Goal: Task Accomplishment & Management: Use online tool/utility

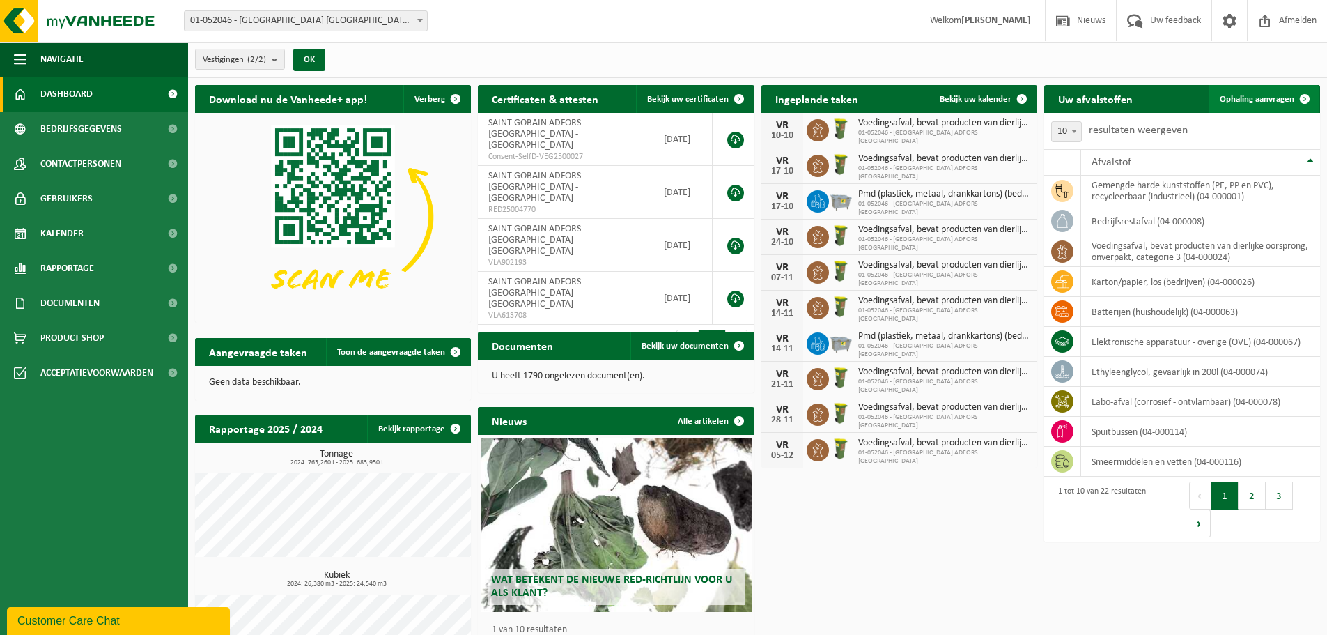
click at [1266, 104] on link "Ophaling aanvragen" at bounding box center [1264, 99] width 110 height 28
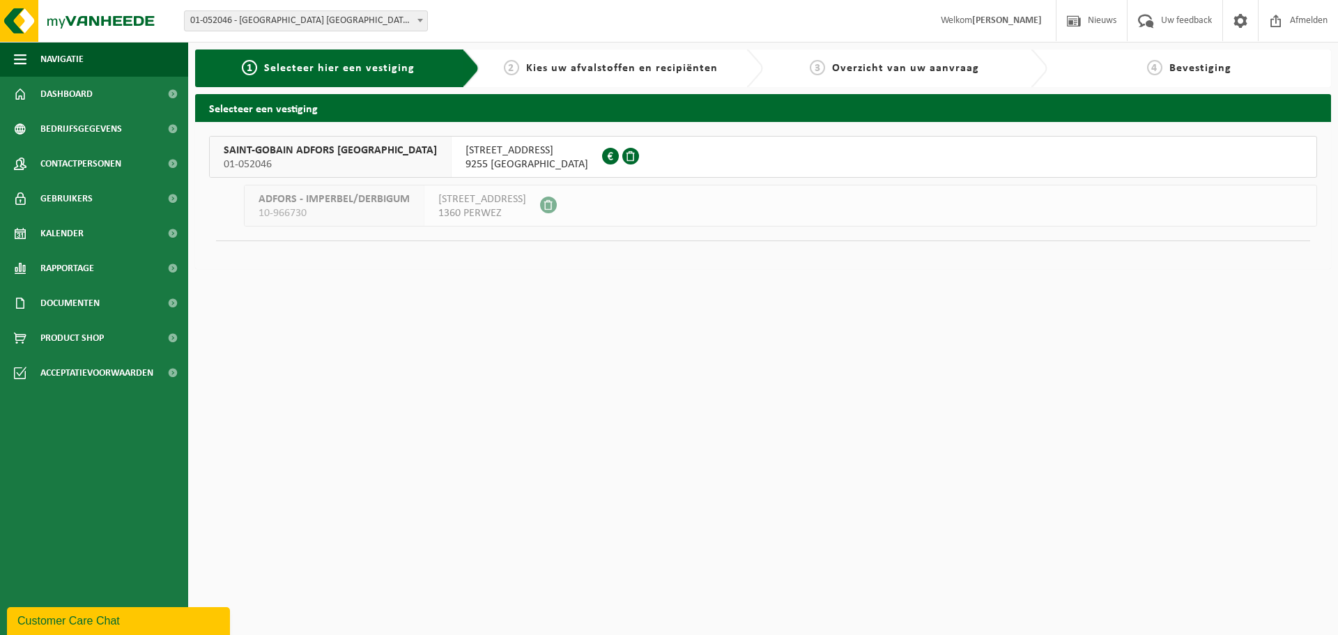
click at [356, 148] on span "SAINT-GOBAIN ADFORS BELGIUM" at bounding box center [330, 151] width 213 height 14
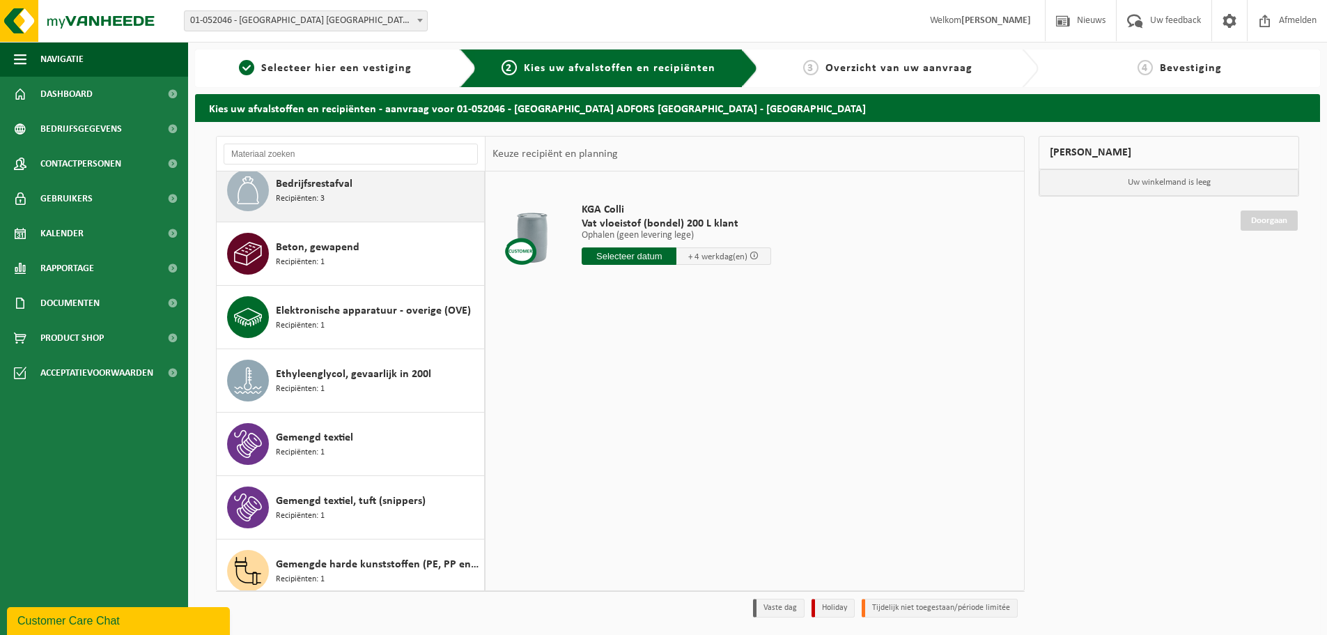
scroll to position [279, 0]
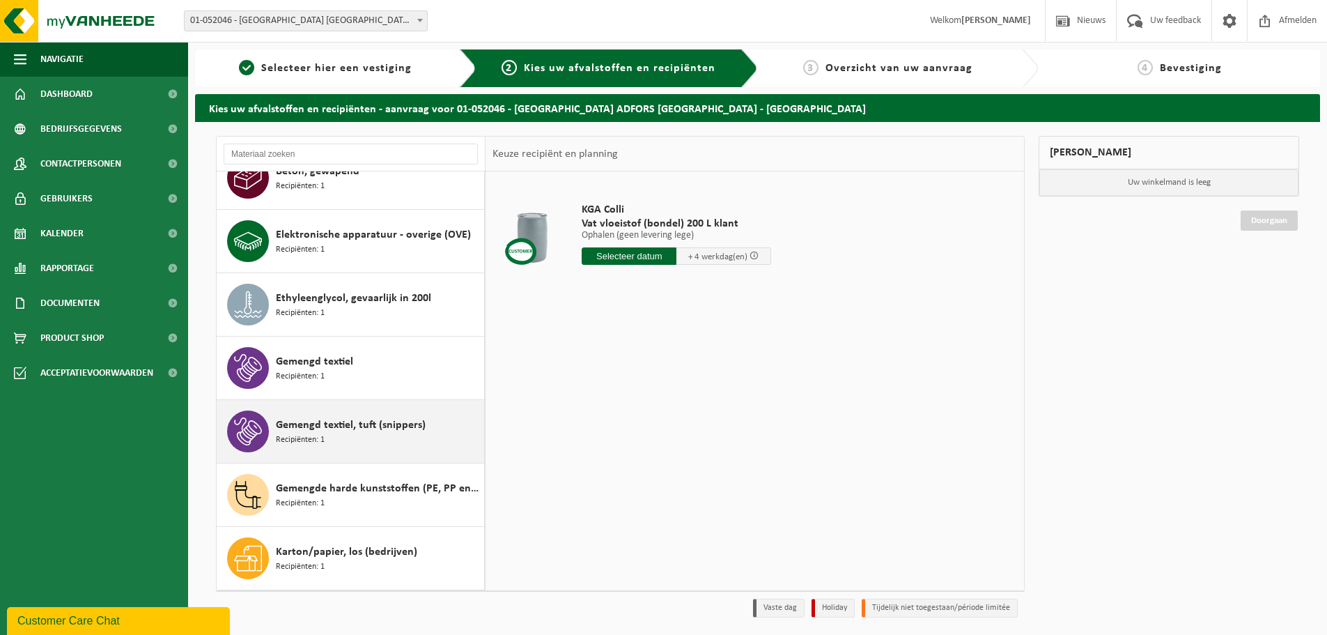
click at [325, 430] on span "Gemengd textiel, tuft (snippers)" at bounding box center [351, 425] width 150 height 17
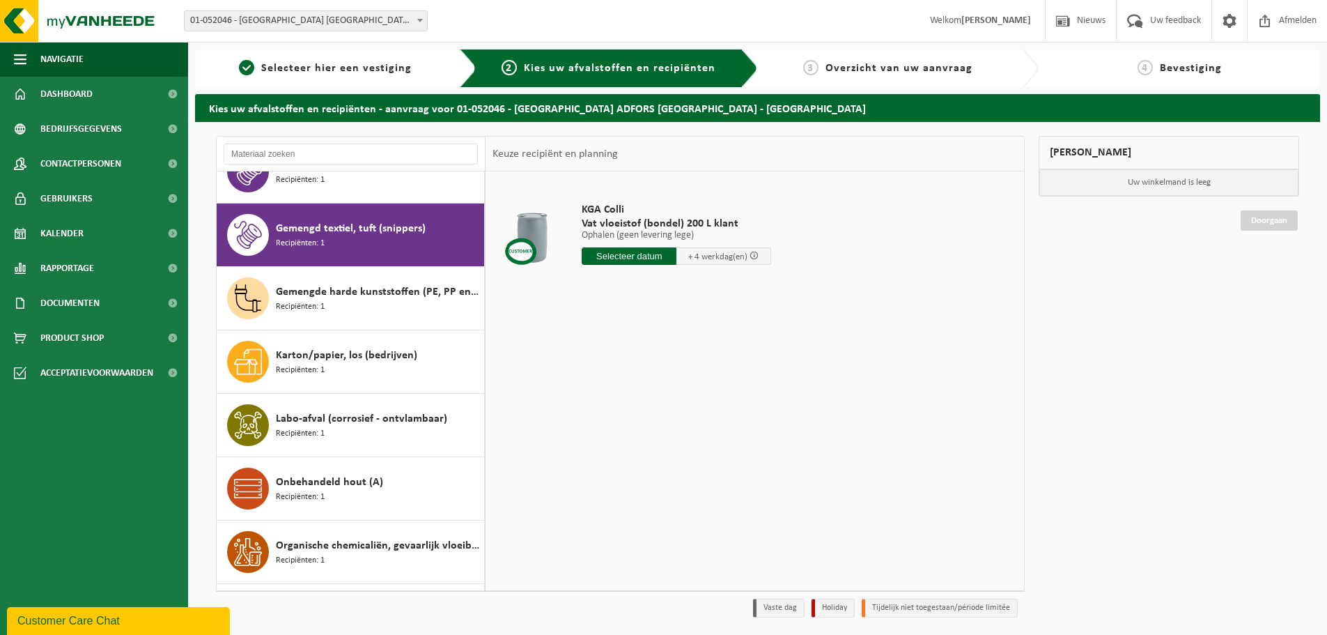
scroll to position [507, 0]
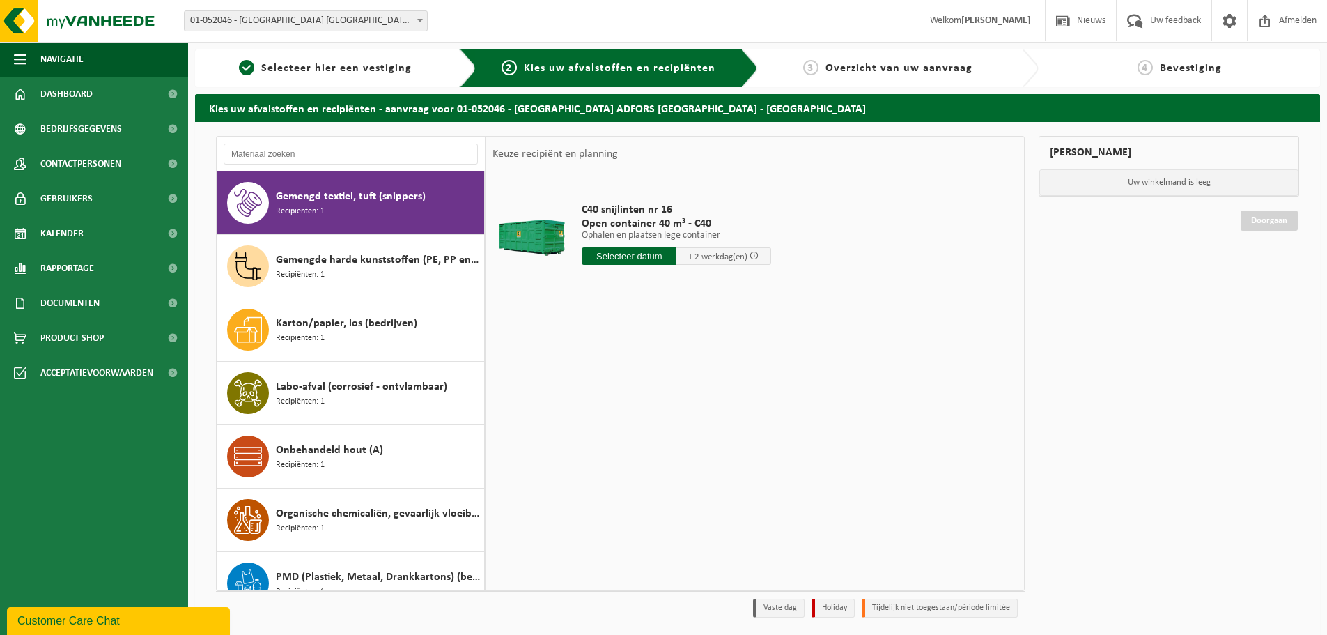
click at [617, 256] on input "text" at bounding box center [629, 255] width 95 height 17
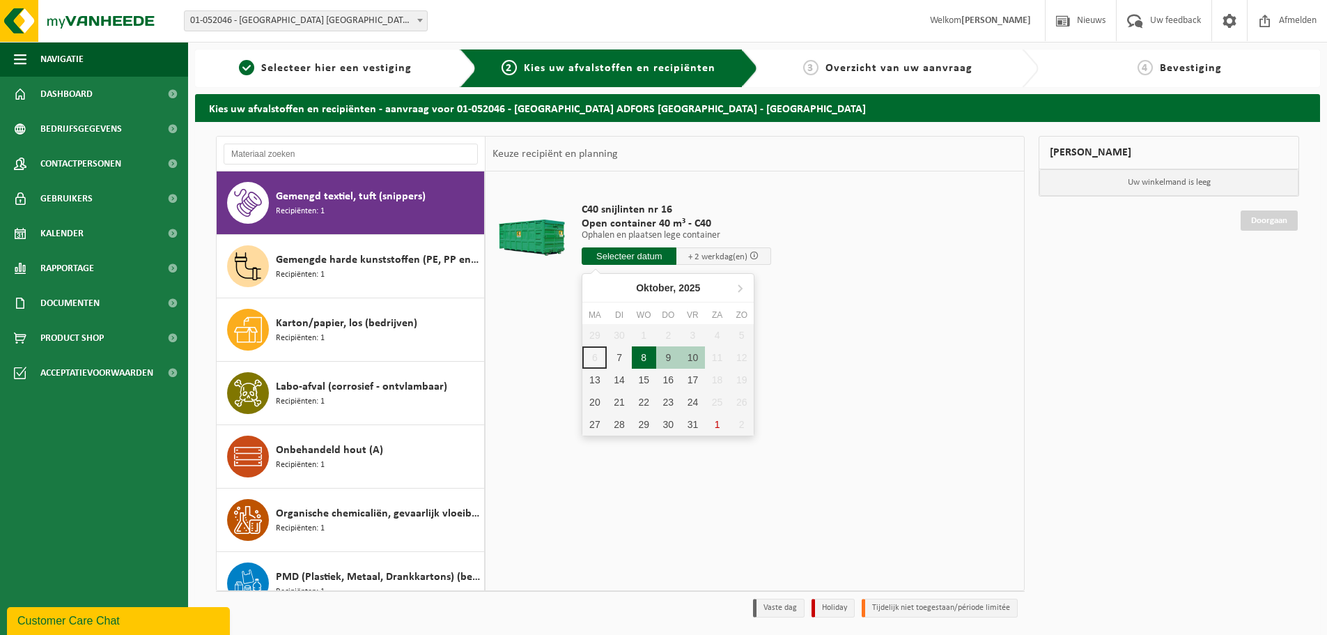
click at [643, 360] on div "8" at bounding box center [644, 357] width 24 height 22
type input "Van 2025-10-08"
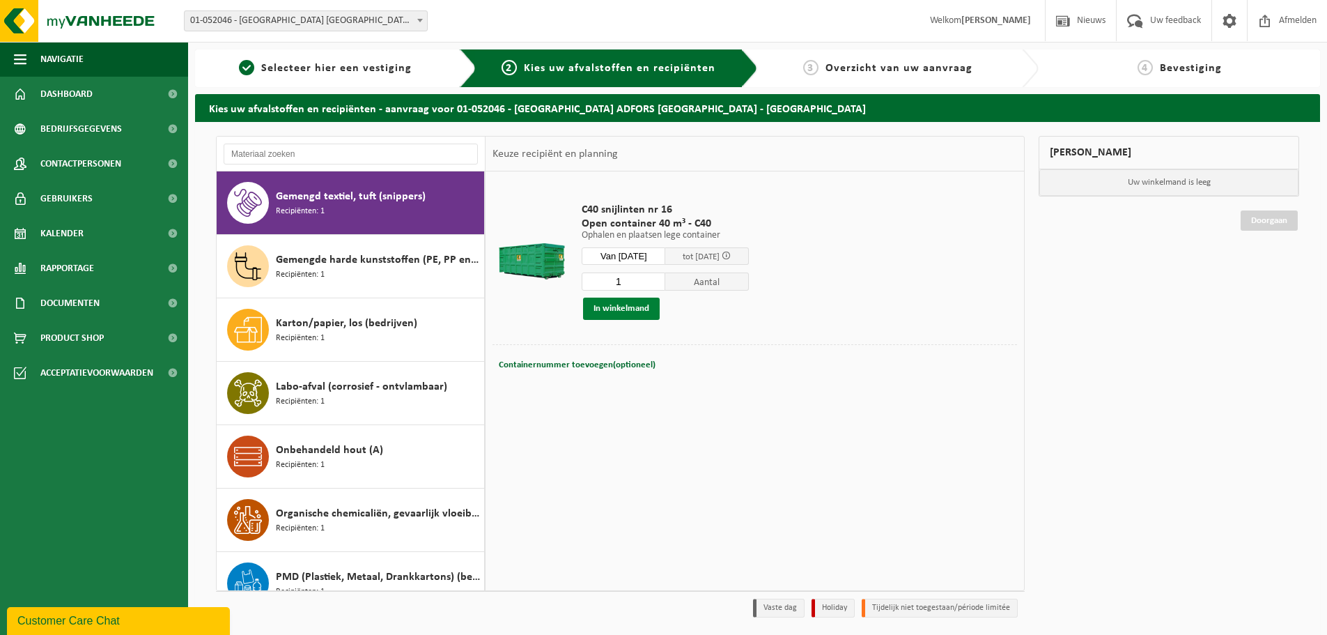
click at [642, 303] on button "In winkelmand" at bounding box center [621, 308] width 77 height 22
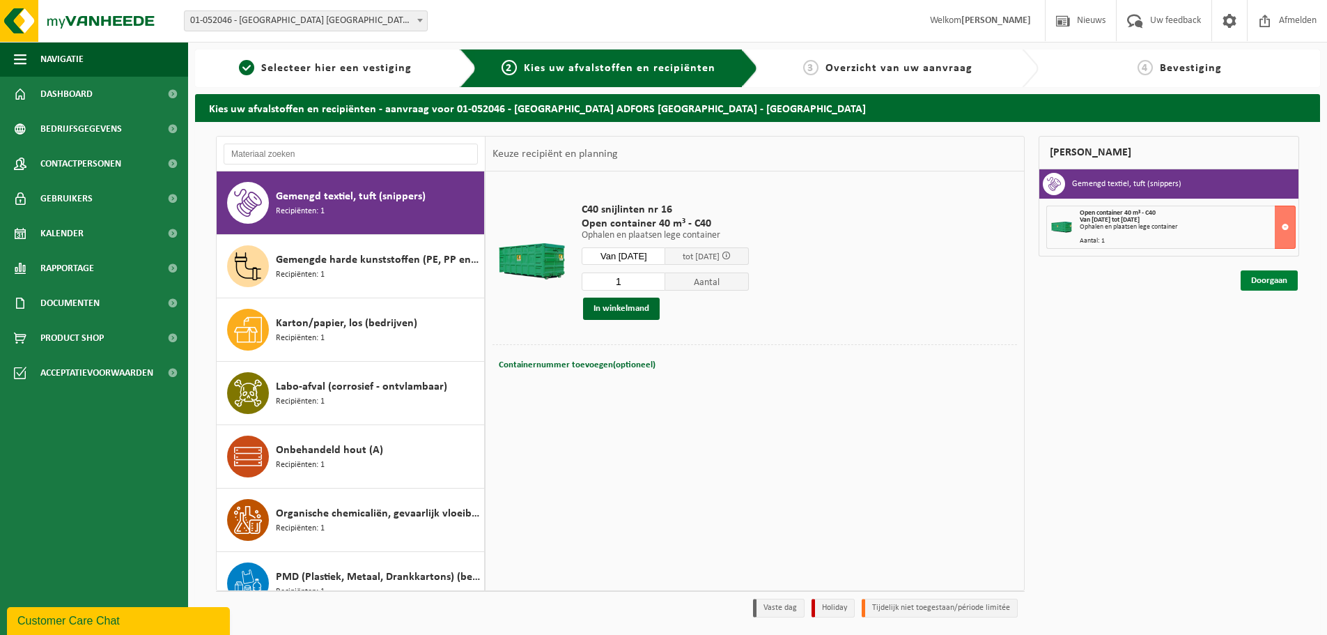
drag, startPoint x: 1250, startPoint y: 283, endPoint x: 1241, endPoint y: 284, distance: 9.1
click at [1250, 283] on link "Doorgaan" at bounding box center [1269, 280] width 57 height 20
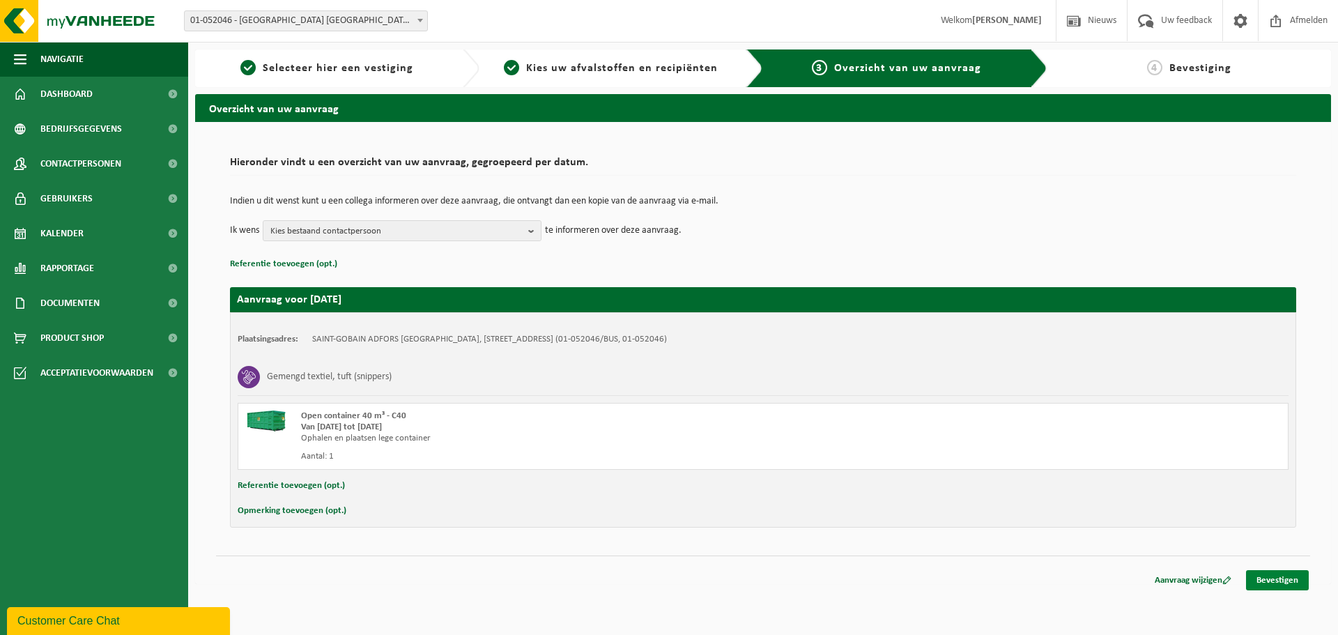
click at [1290, 584] on link "Bevestigen" at bounding box center [1277, 580] width 63 height 20
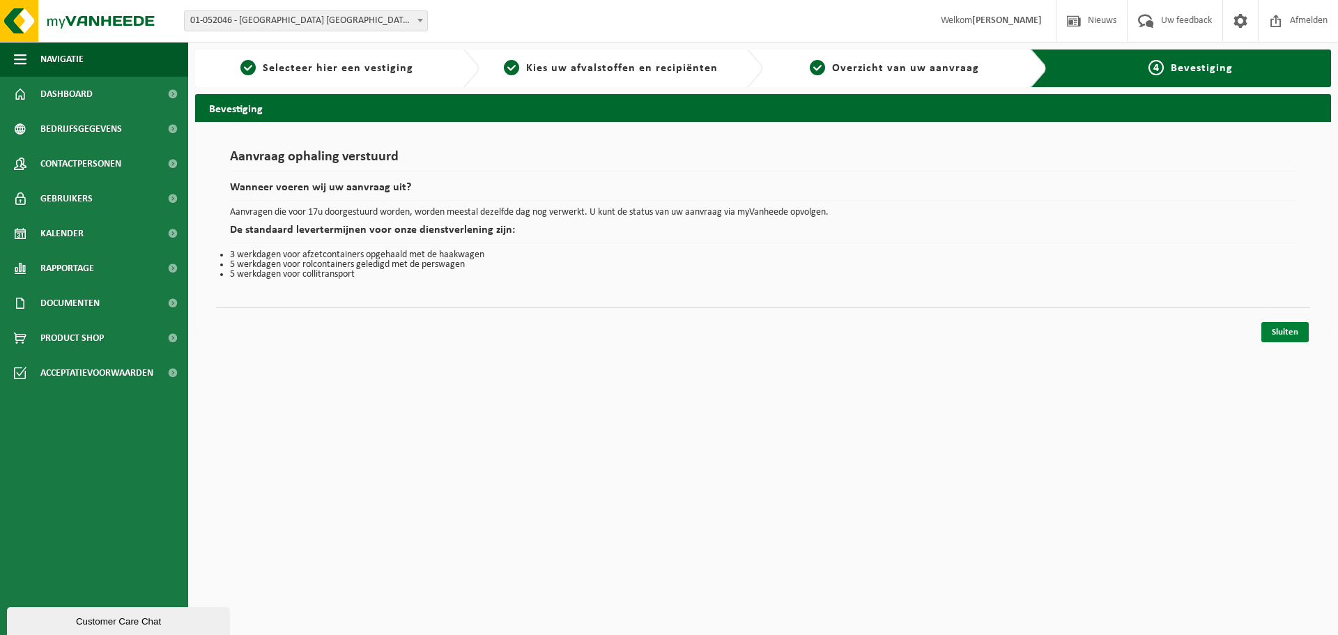
click at [1274, 332] on link "Sluiten" at bounding box center [1284, 332] width 47 height 20
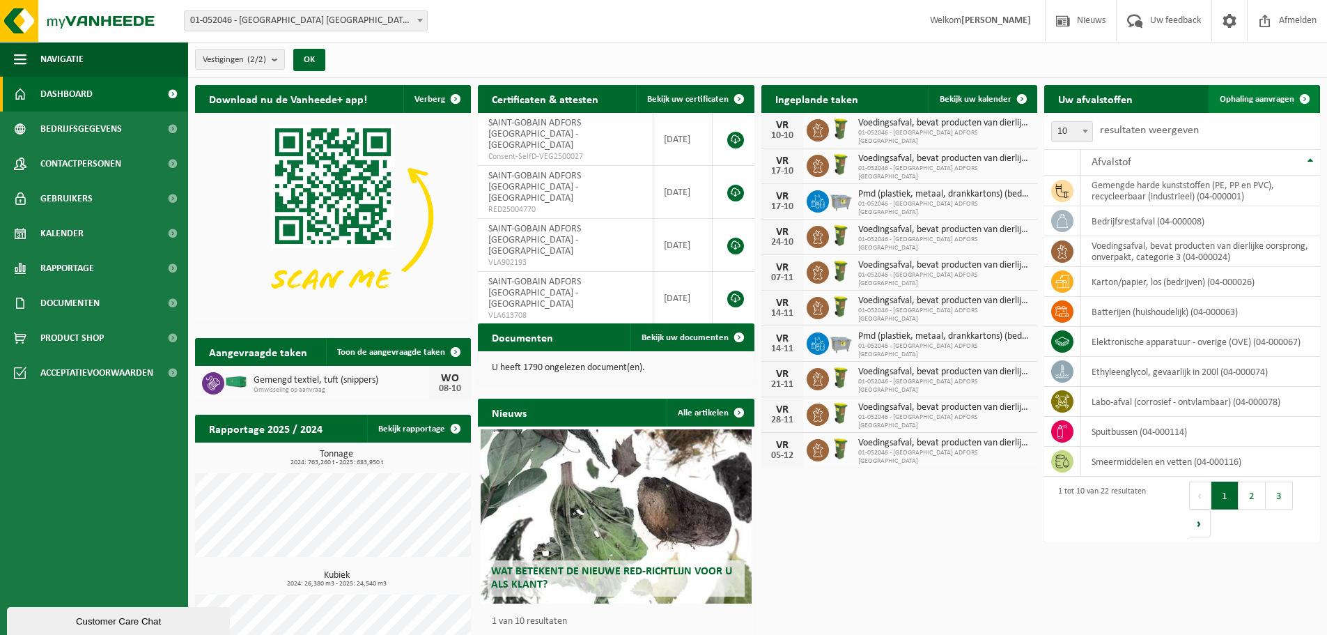
click at [1246, 95] on span "Ophaling aanvragen" at bounding box center [1257, 99] width 75 height 9
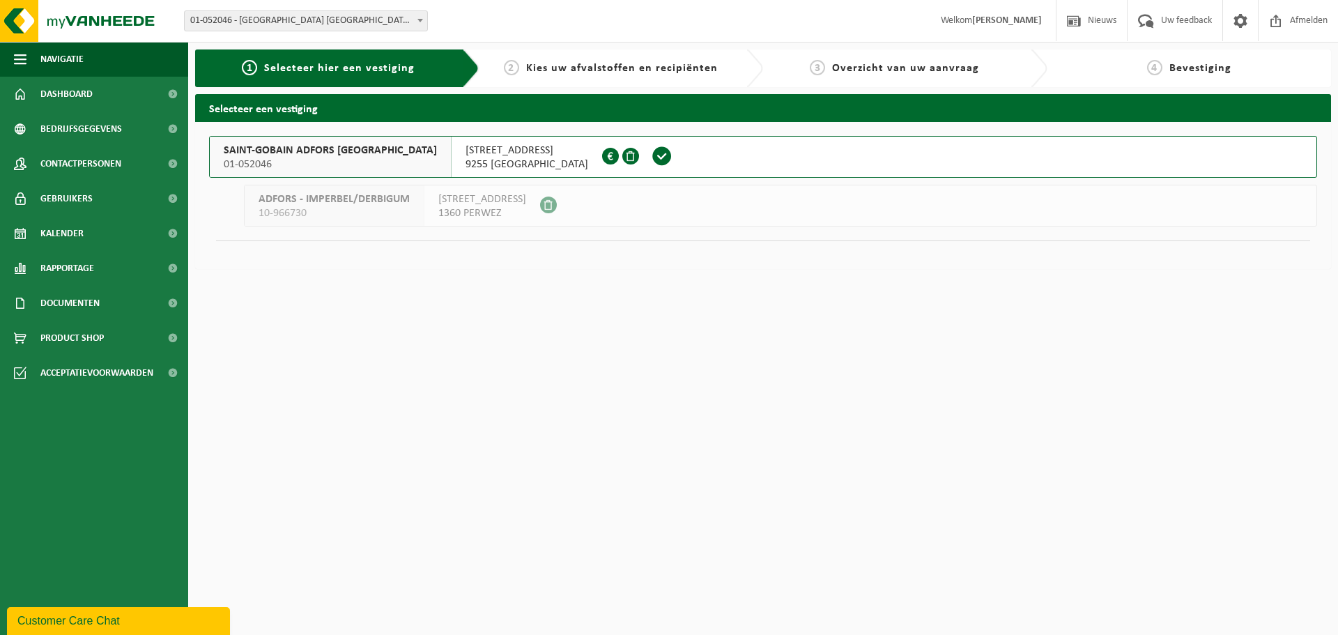
click at [299, 140] on div "SAINT-GOBAIN ADFORS BELGIUM 01-052046" at bounding box center [331, 157] width 242 height 40
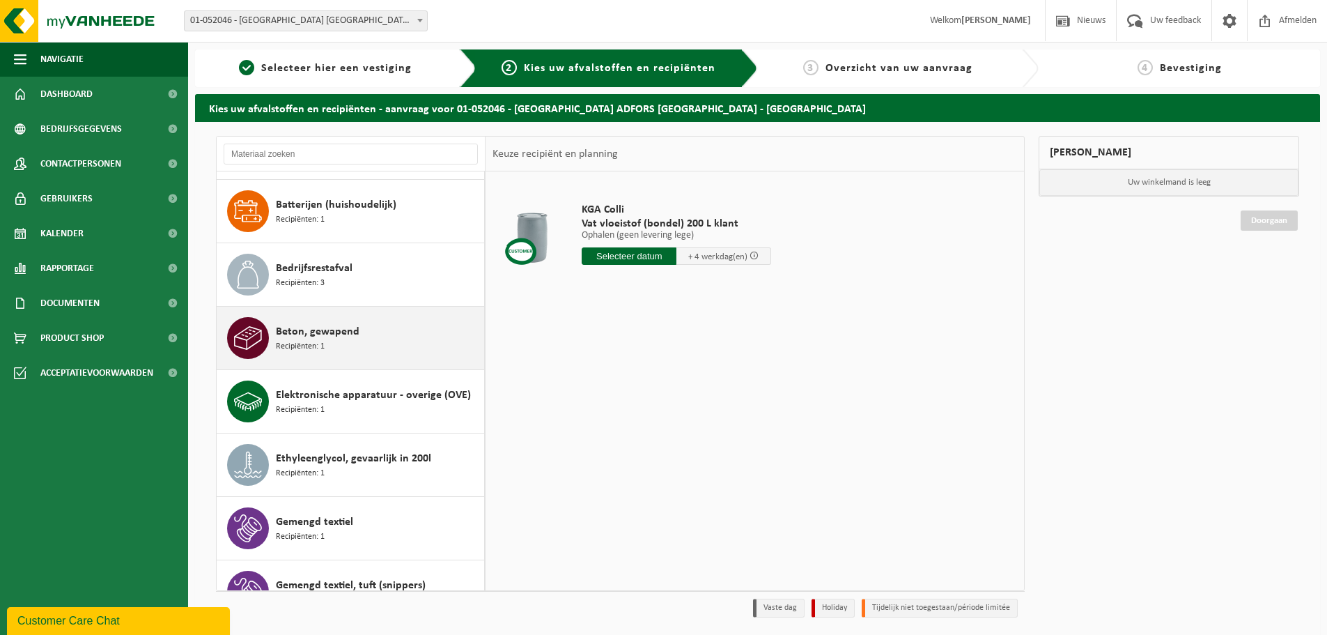
scroll to position [139, 0]
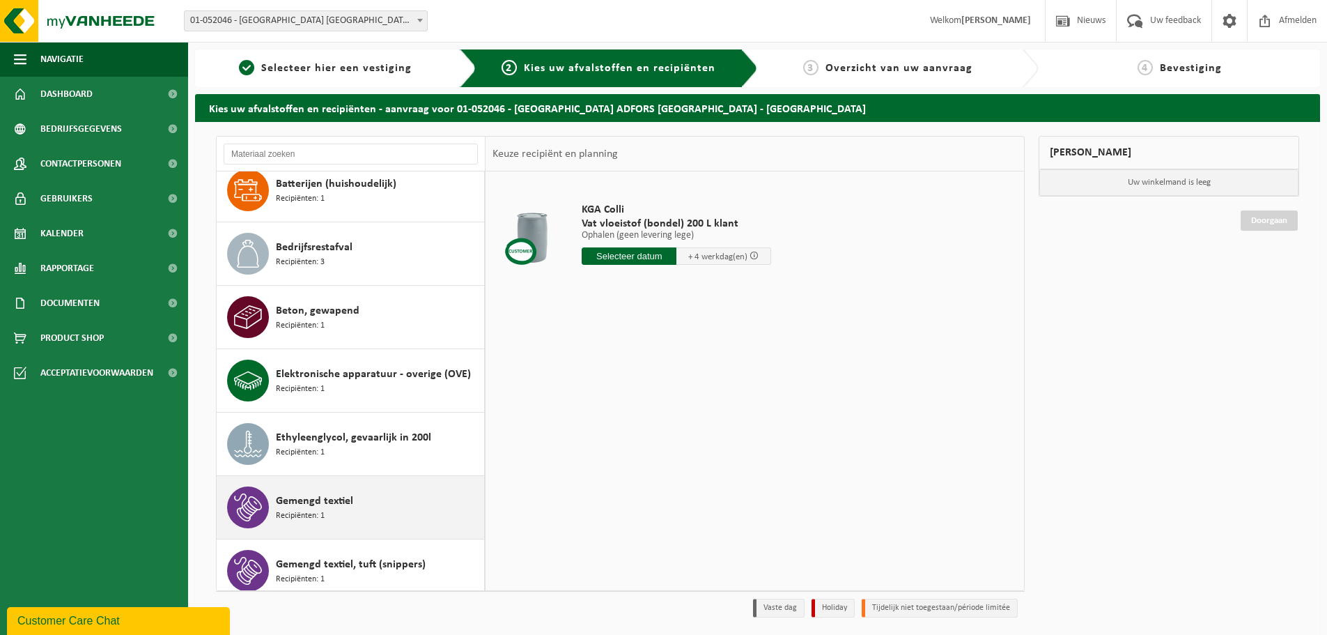
click at [314, 511] on span "Recipiënten: 1" at bounding box center [300, 515] width 49 height 13
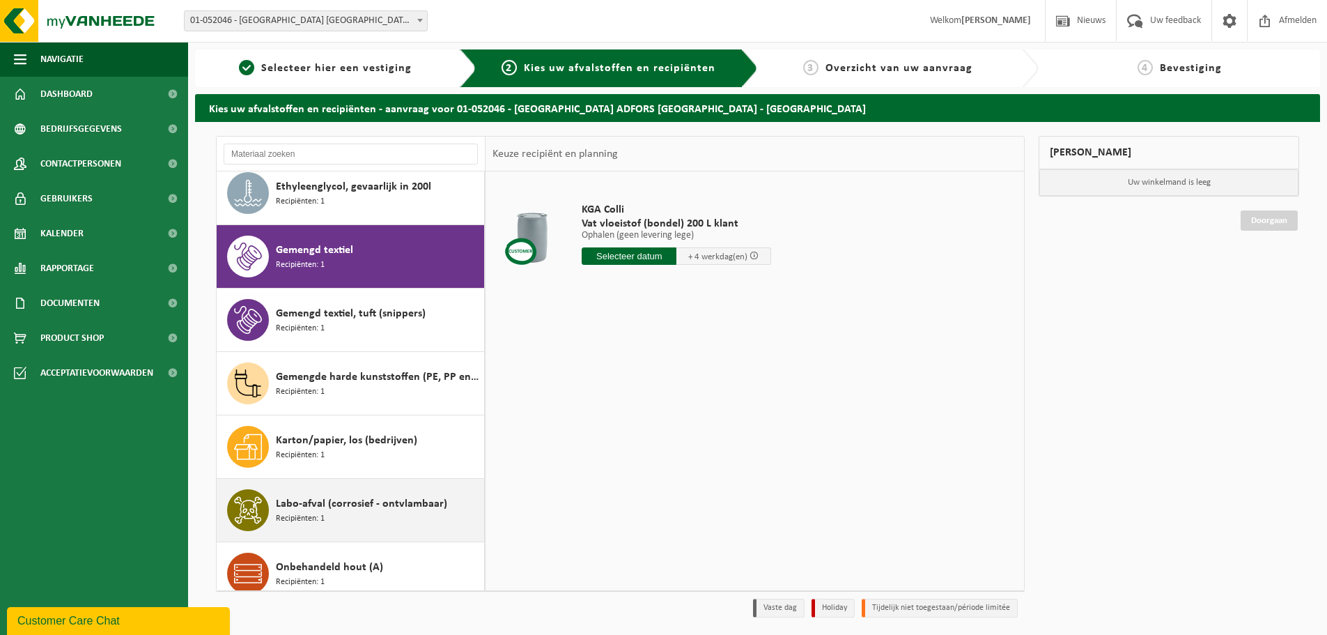
scroll to position [444, 0]
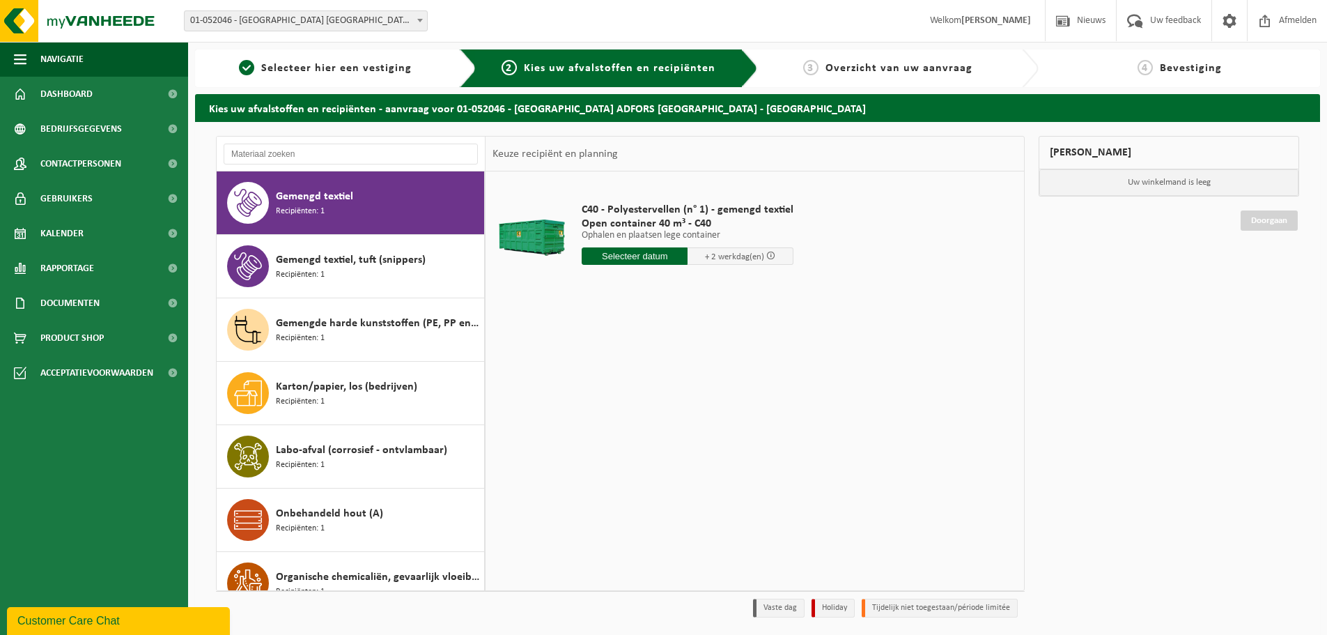
click at [612, 254] on input "text" at bounding box center [635, 255] width 106 height 17
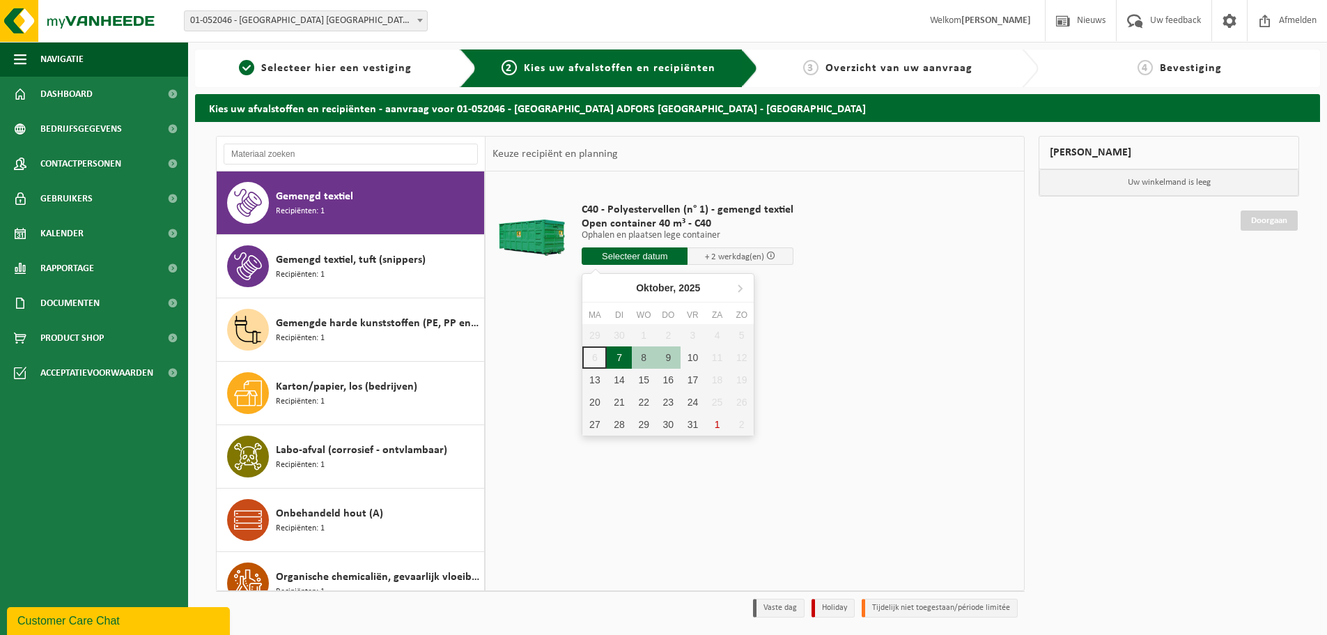
click at [622, 354] on div "7" at bounding box center [619, 357] width 24 height 22
type input "Van 2025-10-07"
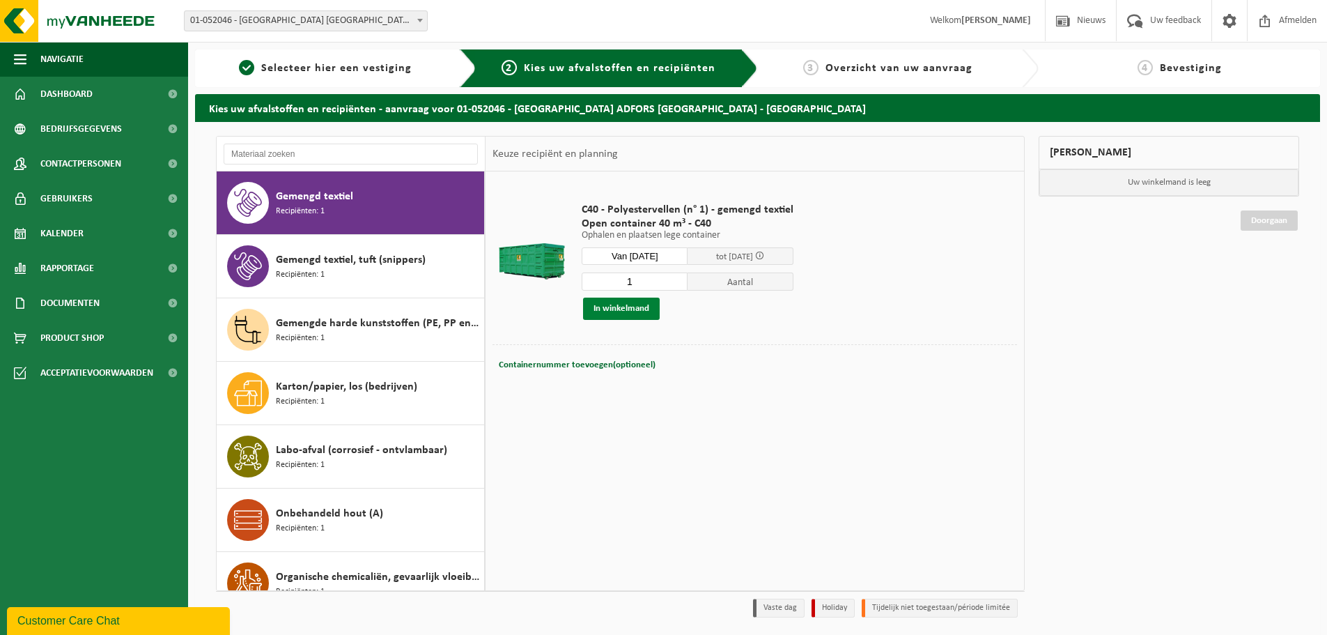
click at [620, 311] on button "In winkelmand" at bounding box center [621, 308] width 77 height 22
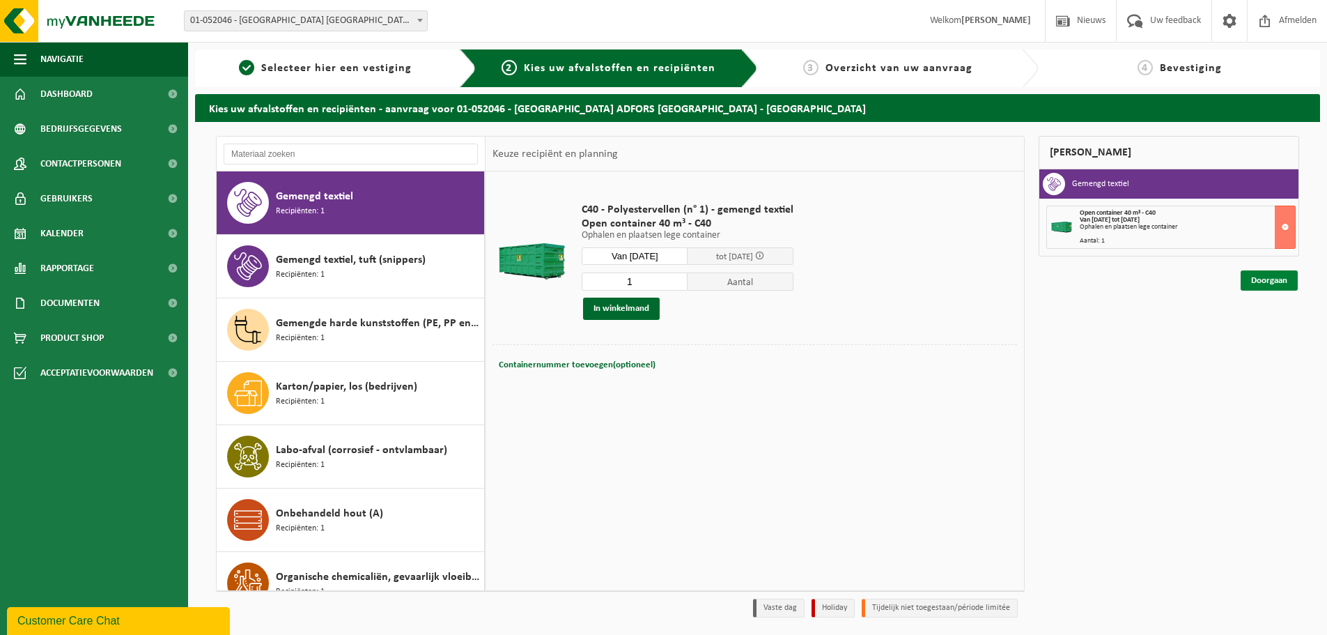
click at [1269, 279] on link "Doorgaan" at bounding box center [1269, 280] width 57 height 20
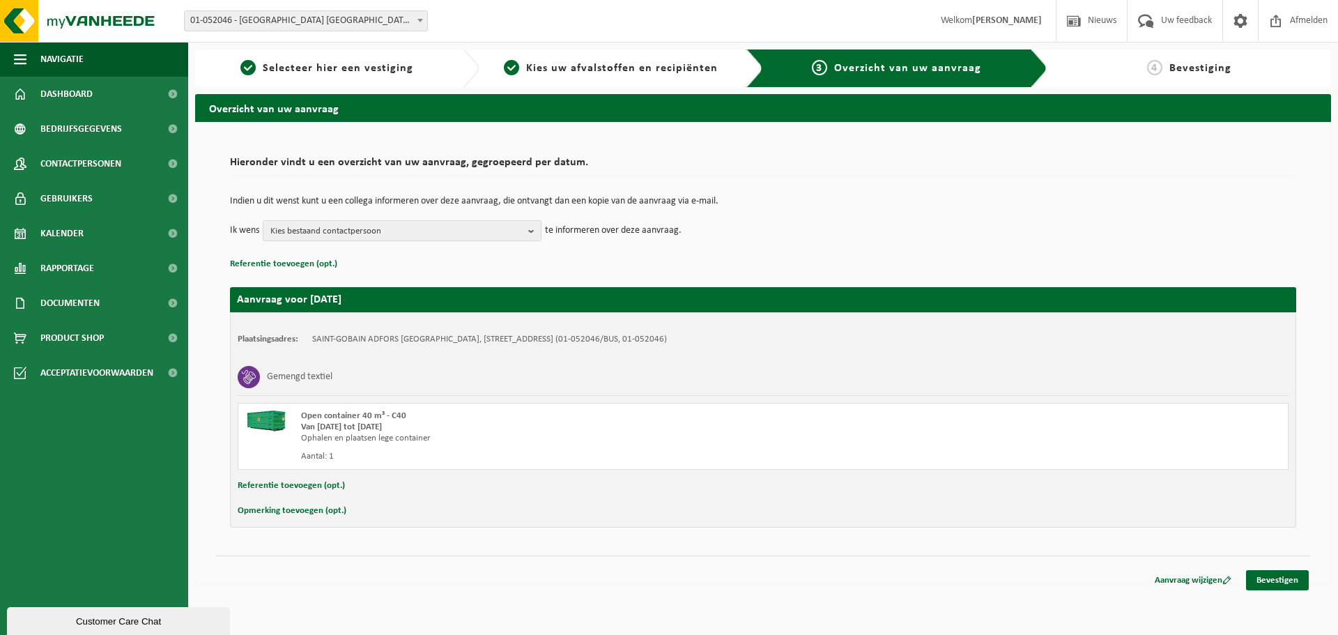
click at [1257, 568] on div "Aanvraag wijzigen Bevestigen" at bounding box center [763, 562] width 1094 height 15
click at [1268, 575] on link "Bevestigen" at bounding box center [1277, 580] width 63 height 20
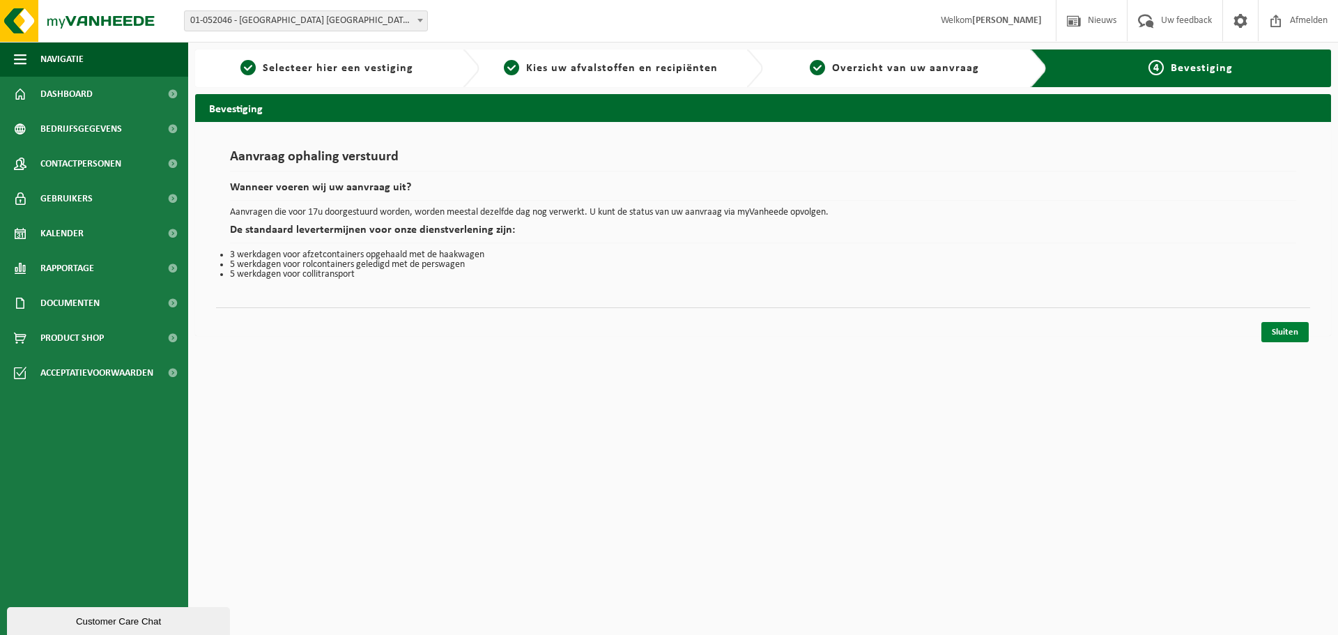
click at [1295, 330] on link "Sluiten" at bounding box center [1284, 332] width 47 height 20
